Goal: Check status: Check status

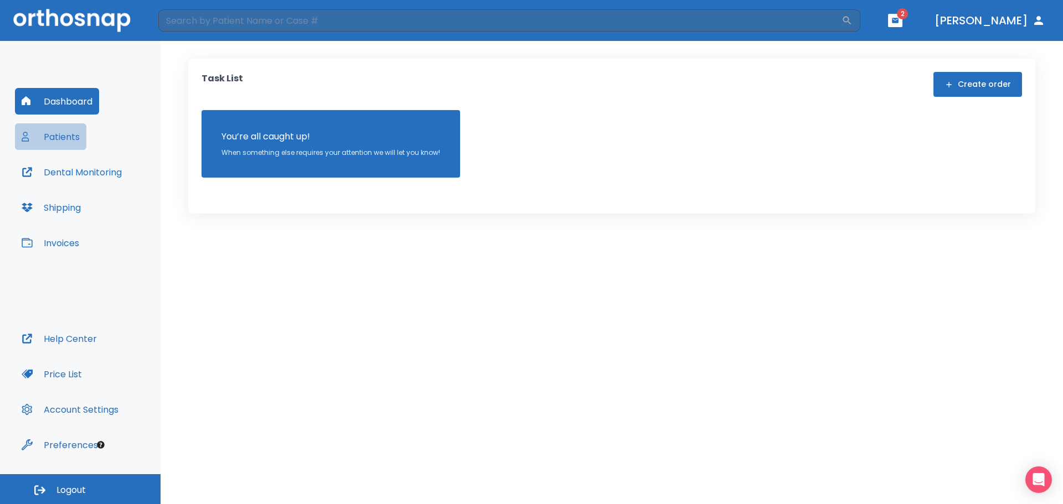
click at [48, 143] on button "Patients" at bounding box center [50, 136] width 71 height 27
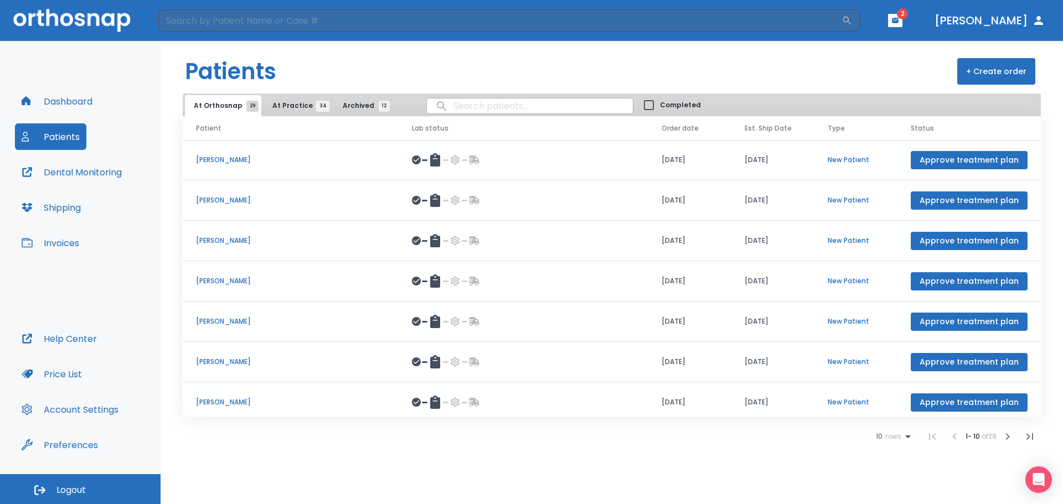
click at [455, 107] on input "search" at bounding box center [530, 106] width 206 height 22
type input "shanika"
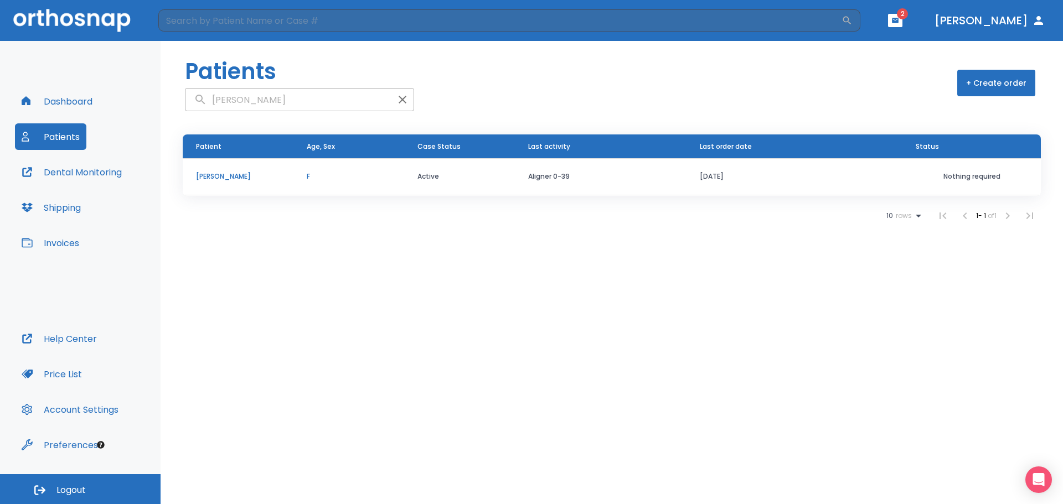
click at [246, 178] on p "Shanika Davis" at bounding box center [238, 177] width 84 height 10
